Goal: Browse casually

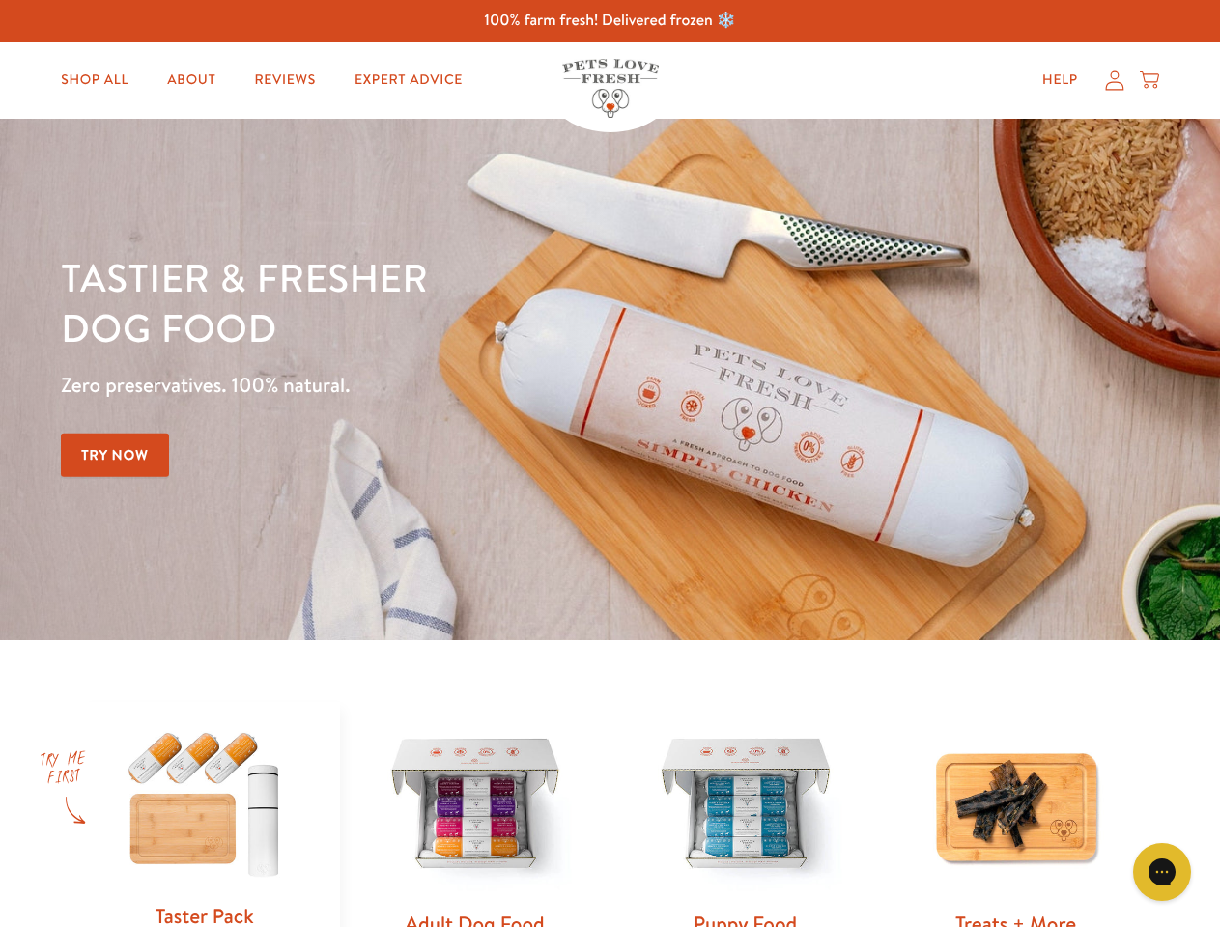
click at [609, 464] on div "Tastier & fresher dog food Zero preservatives. 100% natural. Try Now" at bounding box center [427, 379] width 732 height 255
click at [1162, 872] on icon "Open gorgias live chat" at bounding box center [1161, 872] width 18 height 18
